Goal: Obtain resource: Obtain resource

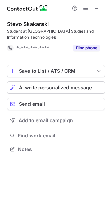
scroll to position [144, 109]
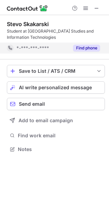
click at [84, 48] on button "Find phone" at bounding box center [86, 48] width 27 height 7
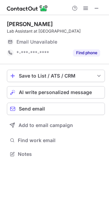
scroll to position [3, 3]
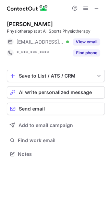
scroll to position [3, 3]
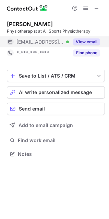
click at [84, 43] on button "View email" at bounding box center [86, 41] width 27 height 7
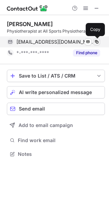
click at [96, 44] on span at bounding box center [96, 41] width 5 height 5
